Goal: Transaction & Acquisition: Subscribe to service/newsletter

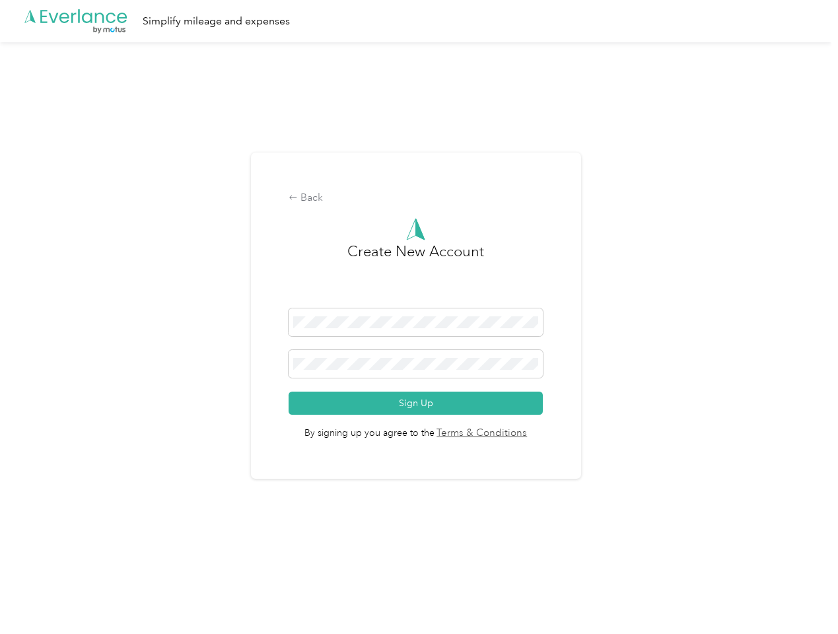
click at [419, 300] on h3 "Create New Account" at bounding box center [415, 274] width 137 height 68
click at [419, 21] on div ".cls-1 { fill: #00adee; } .cls-2 { fill: #fff; } .cls-3 { fill: #707372; } .cls…" at bounding box center [415, 21] width 831 height 42
click at [419, 198] on div "Back" at bounding box center [416, 198] width 254 height 16
click at [419, 403] on button "Sign Up" at bounding box center [416, 402] width 254 height 23
